Goal: Task Accomplishment & Management: Use online tool/utility

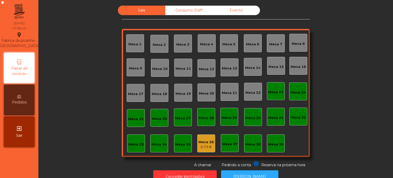
click at [208, 146] on div "0.73 €" at bounding box center [205, 146] width 15 height 5
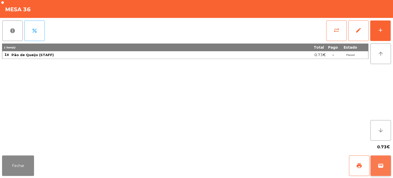
click at [376, 164] on button "wallet" at bounding box center [380, 165] width 20 height 20
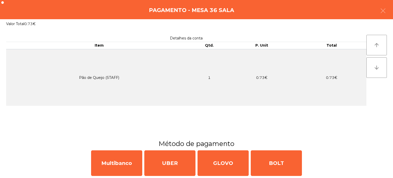
click at [392, 13] on div "Pagamento - Mesa 36 Sala" at bounding box center [196, 9] width 393 height 19
click at [380, 7] on button "button" at bounding box center [383, 11] width 14 height 15
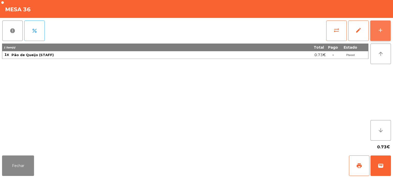
click at [380, 24] on button "add" at bounding box center [380, 30] width 20 height 20
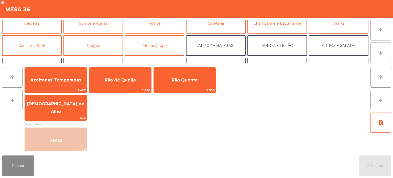
scroll to position [30, 0]
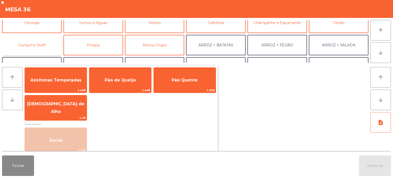
click at [44, 42] on button "Consumo Staff" at bounding box center [32, 45] width 60 height 20
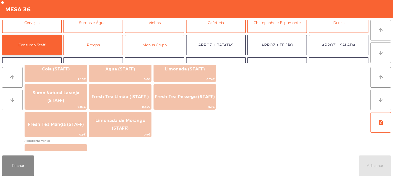
scroll to position [133, 0]
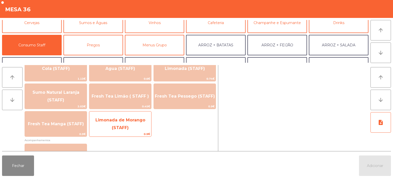
click at [132, 127] on span "Limonada de Morango (STAFF)" at bounding box center [120, 124] width 62 height 22
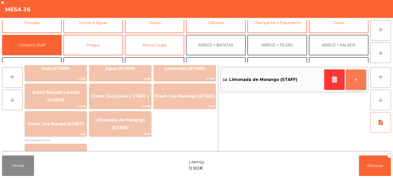
click at [351, 79] on button "+" at bounding box center [355, 79] width 20 height 20
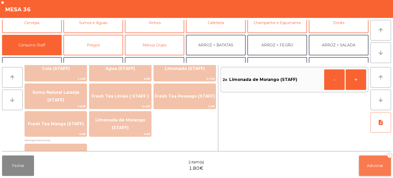
click at [378, 167] on span "Adicionar" at bounding box center [375, 165] width 16 height 5
